Goal: Task Accomplishment & Management: Complete application form

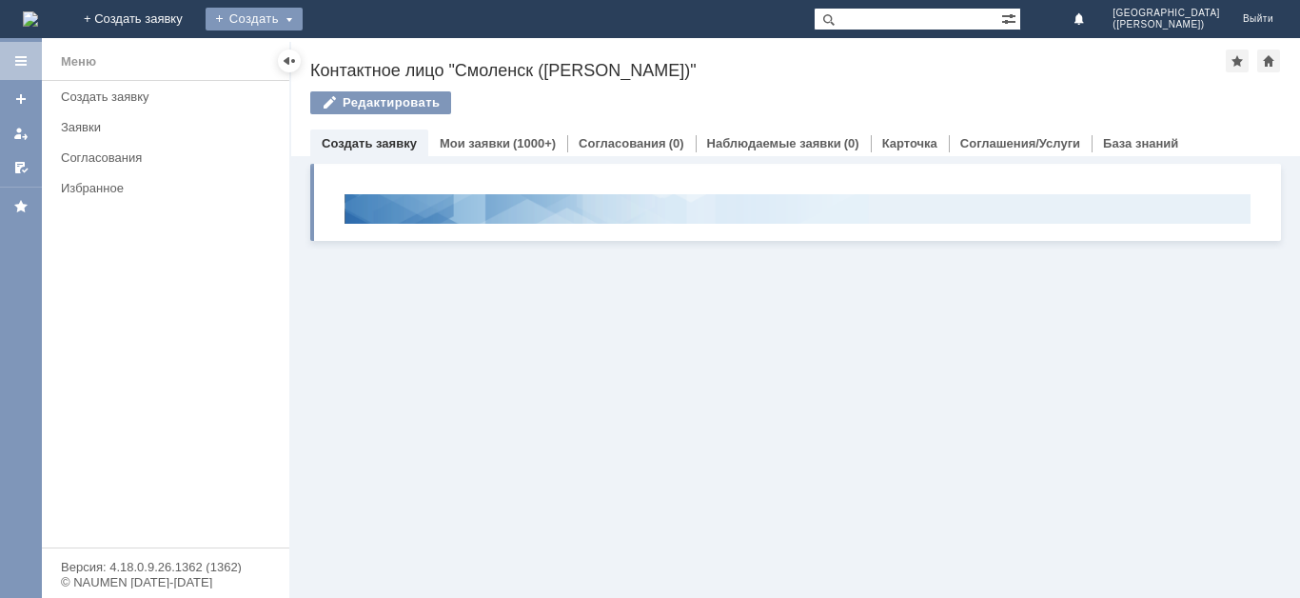
click at [303, 19] on div "Создать" at bounding box center [254, 19] width 97 height 23
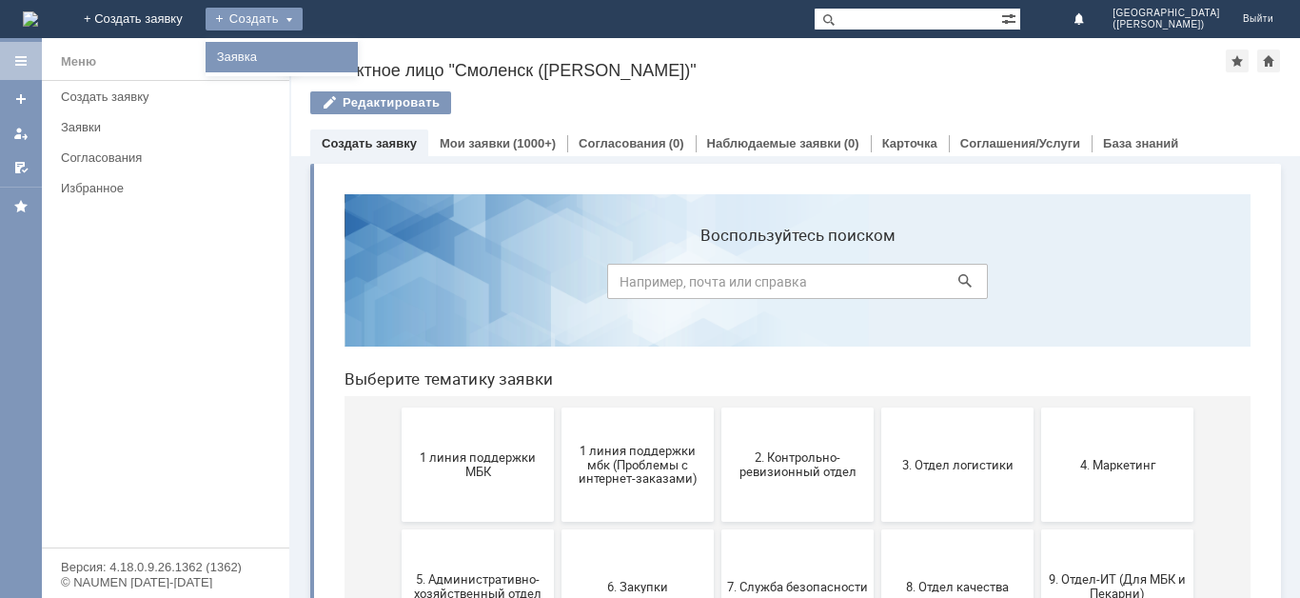
click at [354, 52] on link "Заявка" at bounding box center [281, 57] width 145 height 23
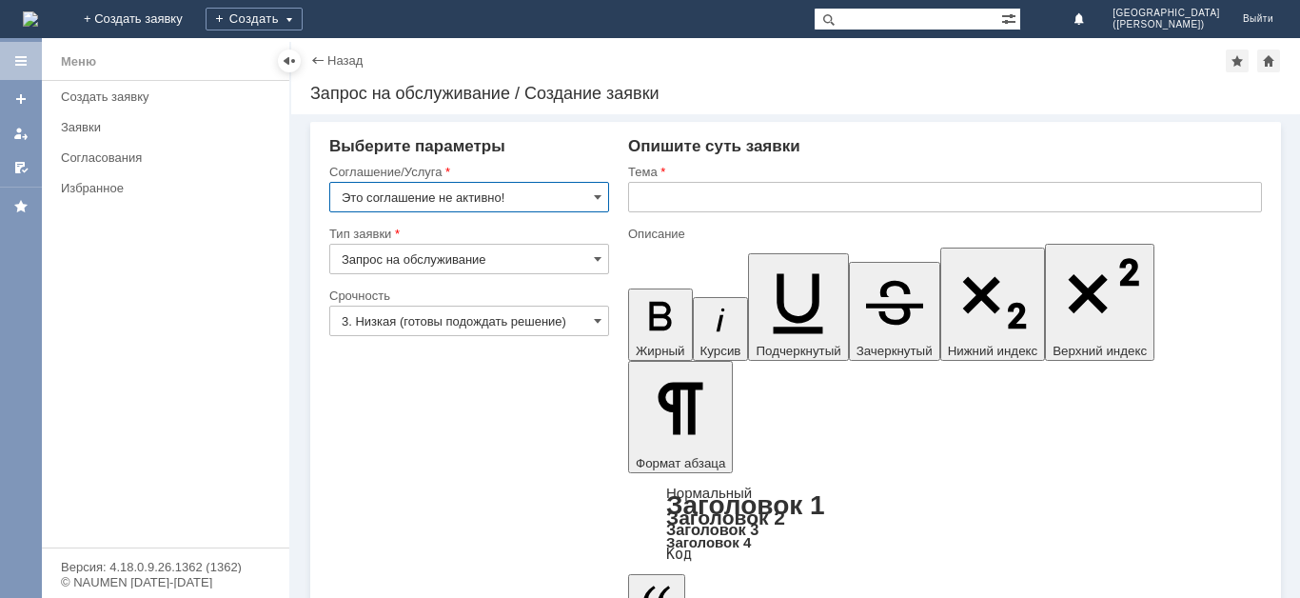
click at [425, 204] on input "Это соглашение не активно!" at bounding box center [469, 197] width 280 height 30
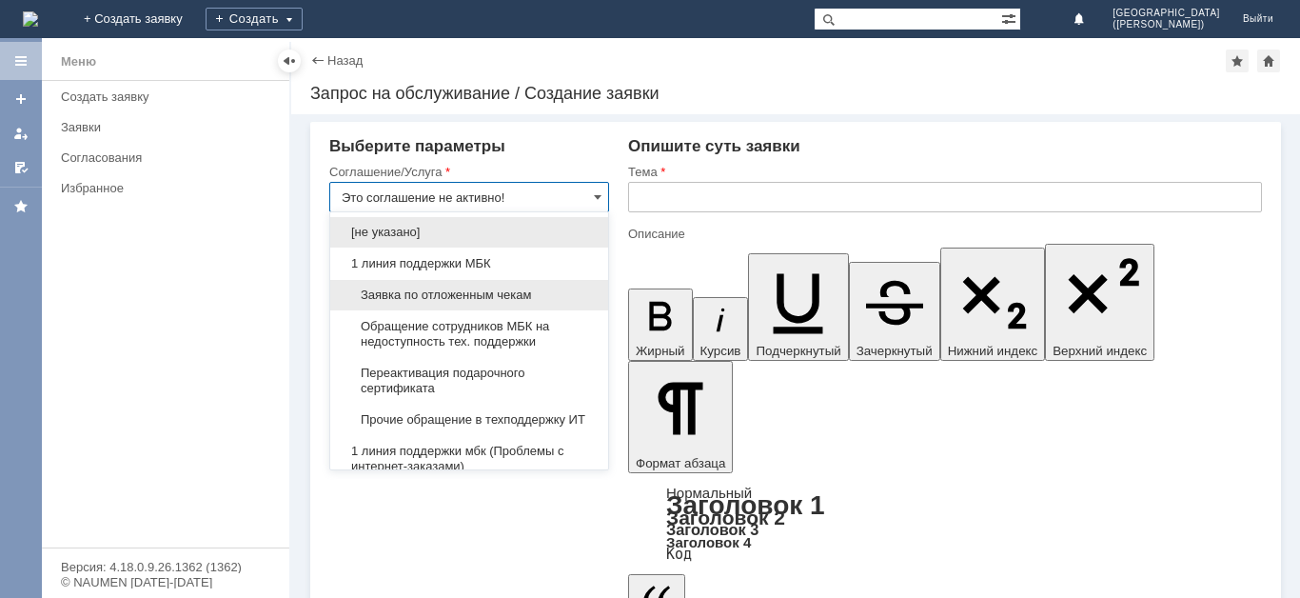
click at [444, 286] on div "Заявка по отложенным чекам" at bounding box center [469, 295] width 278 height 30
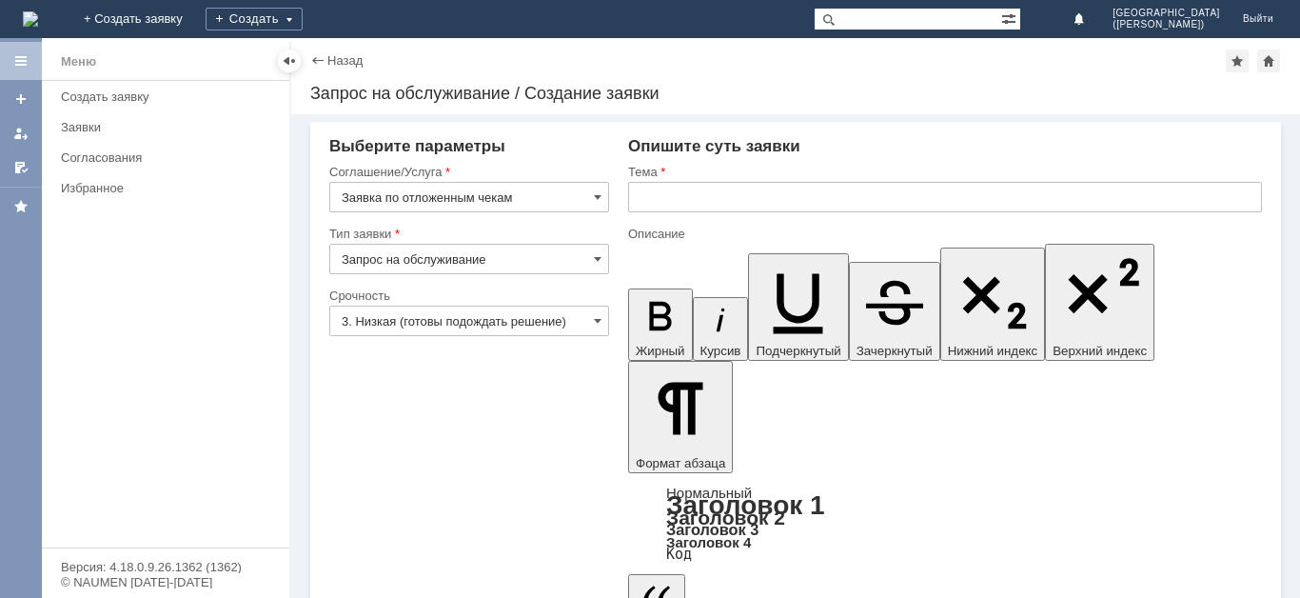
type input "Заявка по отложенным чекам"
click at [464, 318] on input "3. Низкая (готовы подождать решение)" at bounding box center [469, 320] width 280 height 30
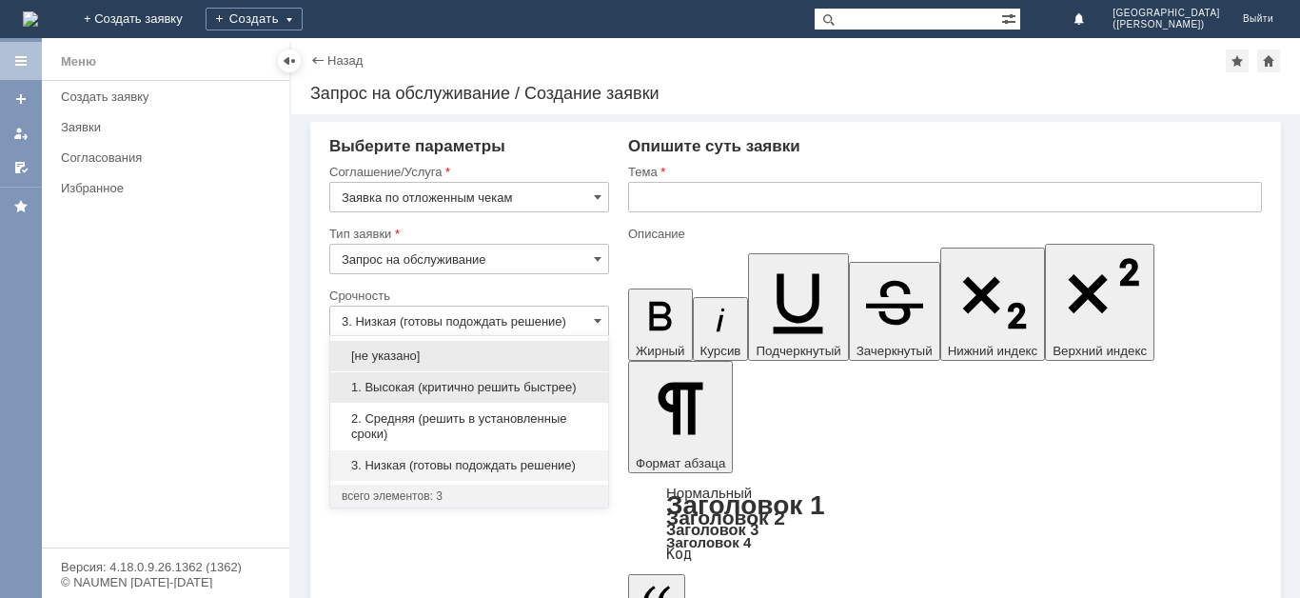
click at [454, 397] on div "1. Высокая (критично решить быстрее)" at bounding box center [469, 387] width 278 height 30
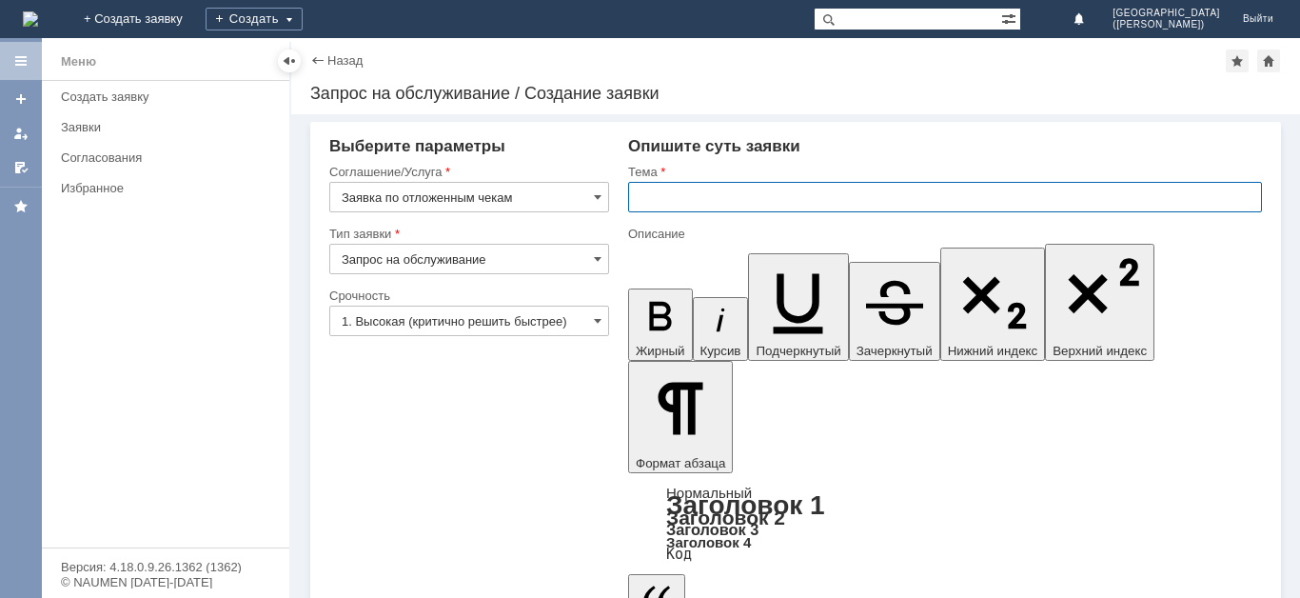
click at [687, 198] on input "text" at bounding box center [945, 197] width 634 height 30
type input "1. Высокая (критично решить быстрее)"
type input "Отложенные чеки"
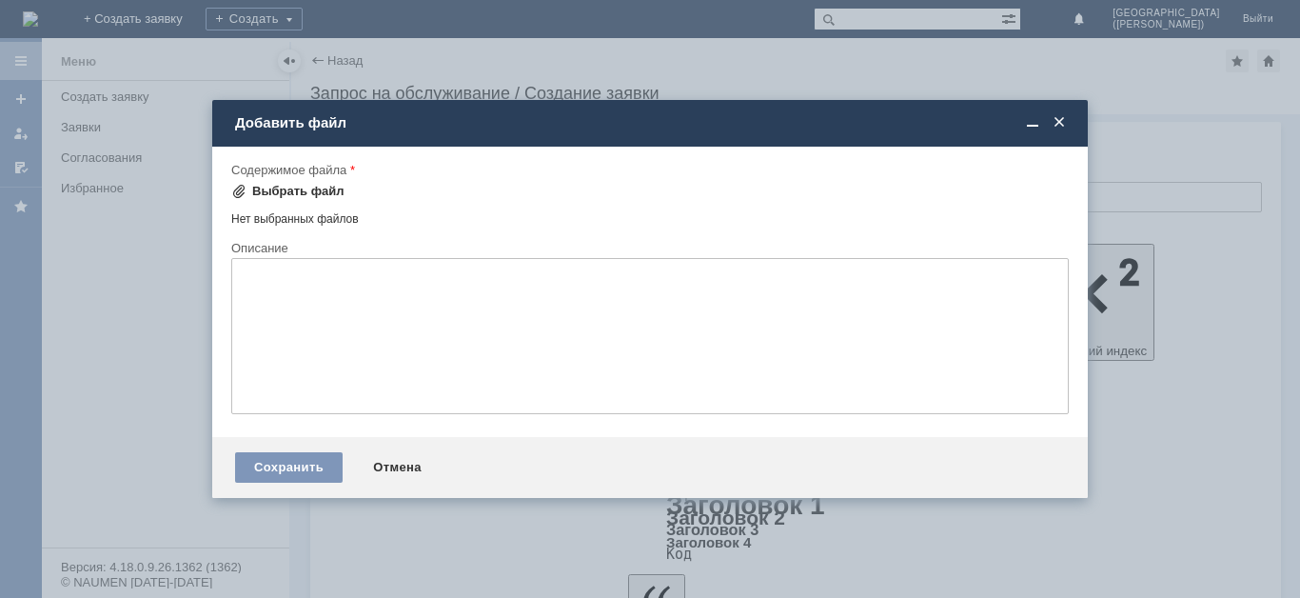
click at [313, 186] on div "Выбрать файл" at bounding box center [298, 191] width 92 height 15
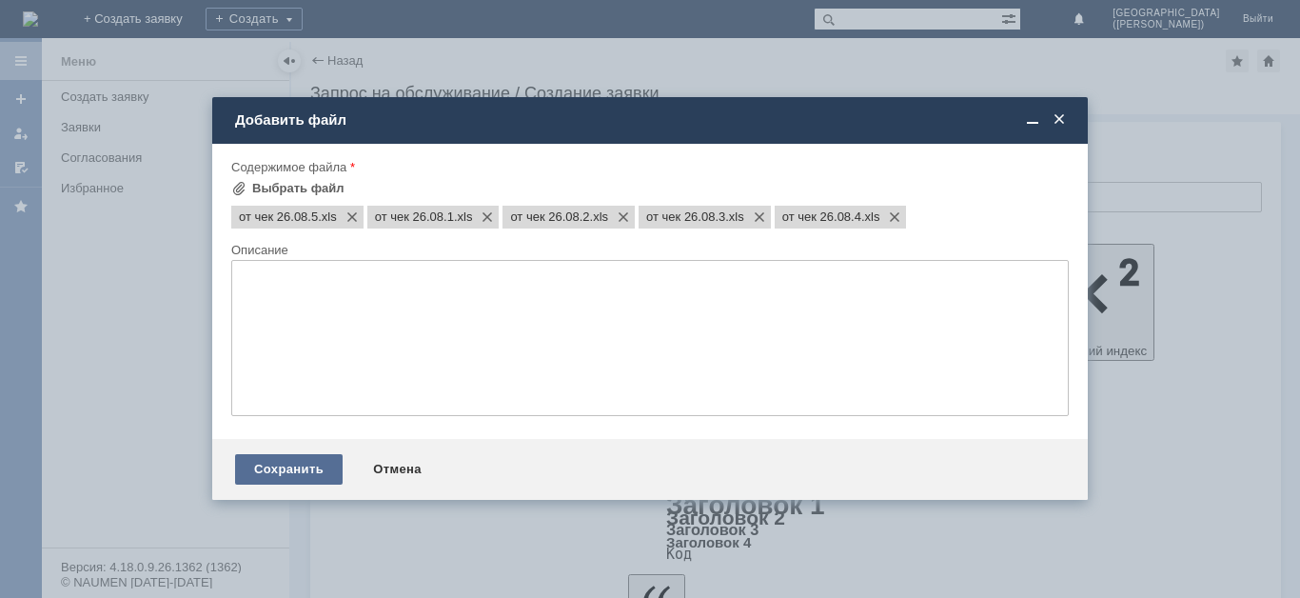
click at [294, 476] on div "Сохранить" at bounding box center [289, 469] width 108 height 30
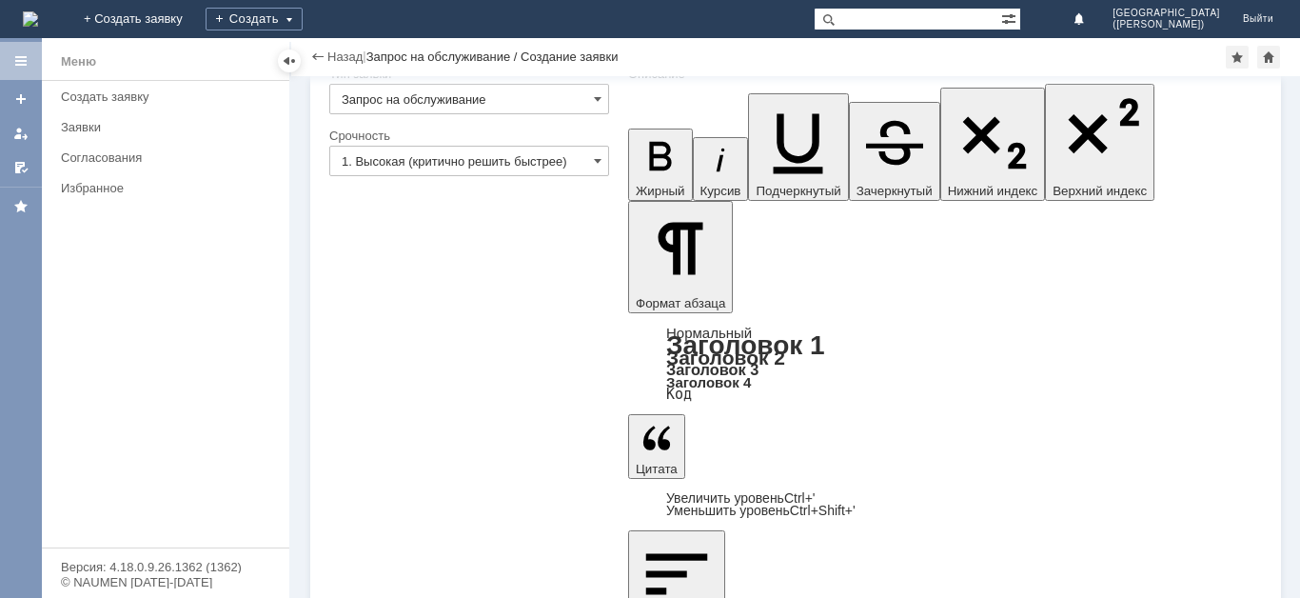
scroll to position [121, 0]
